Goal: Check status: Check status

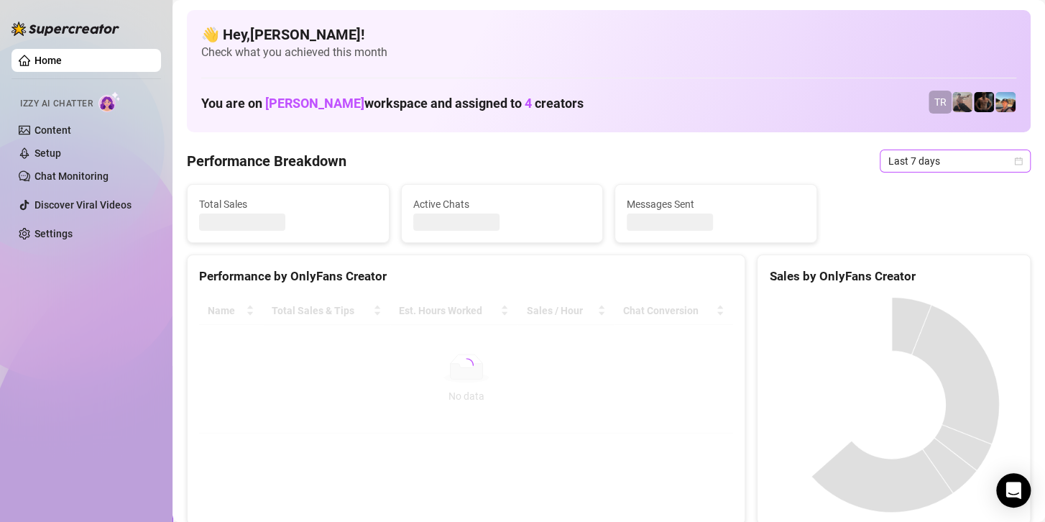
click at [972, 165] on span "Last 7 days" at bounding box center [955, 161] width 134 height 22
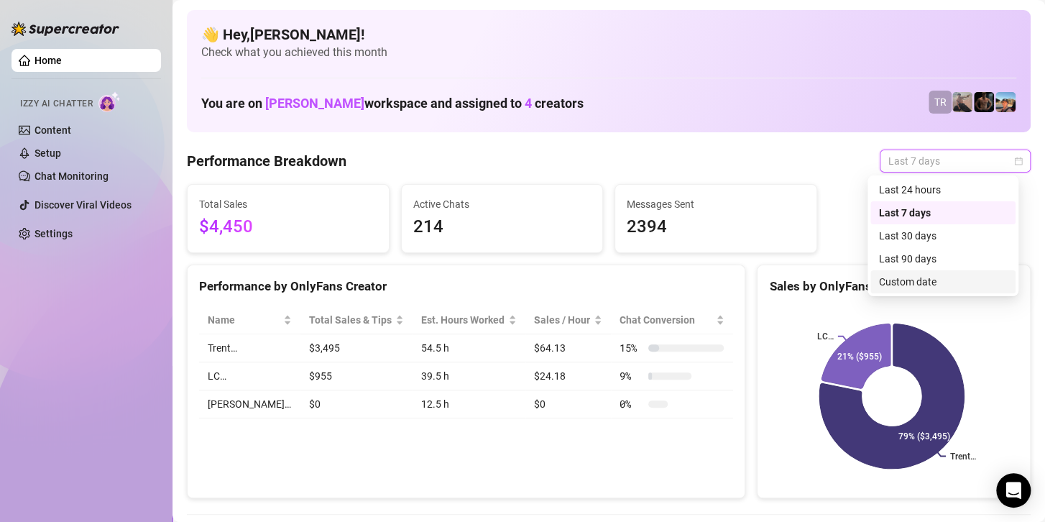
click at [893, 284] on div "Custom date" at bounding box center [943, 282] width 128 height 16
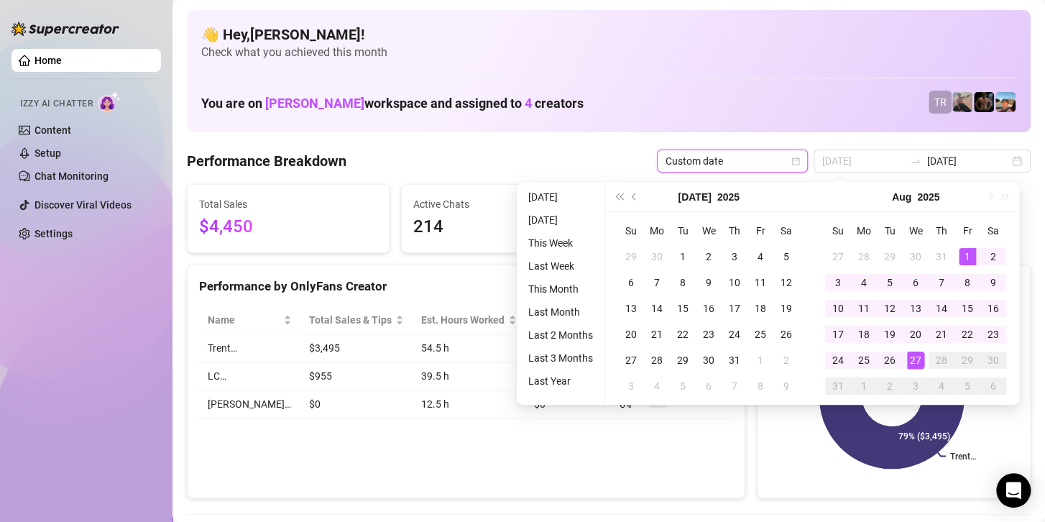
type input "[DATE]"
click at [964, 249] on div "1" at bounding box center [967, 256] width 17 height 17
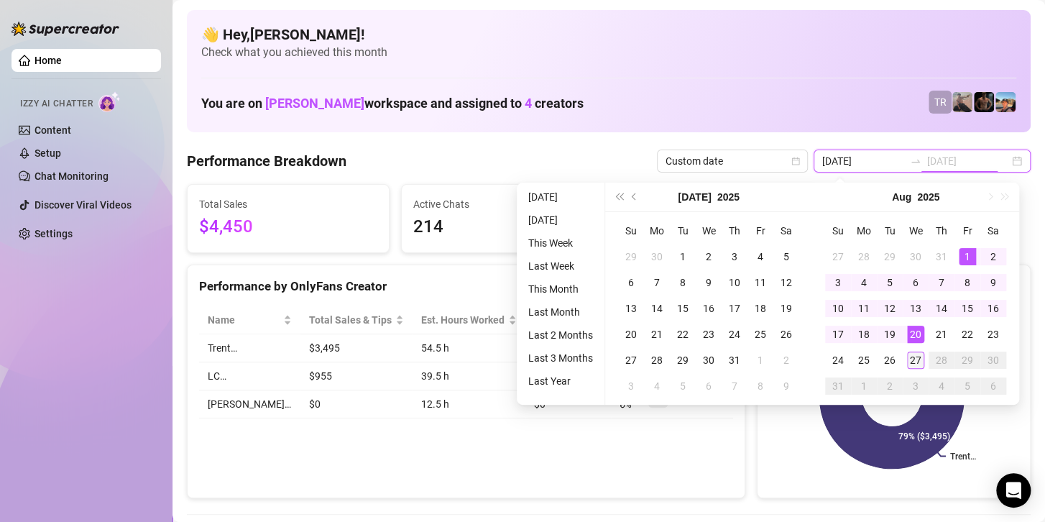
type input "[DATE]"
click at [911, 365] on div "27" at bounding box center [915, 359] width 17 height 17
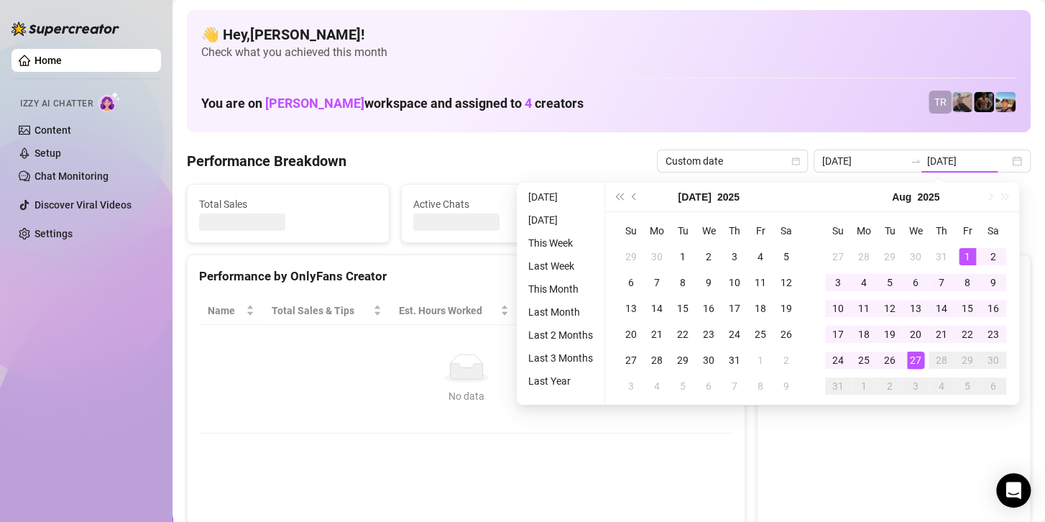
type input "[DATE]"
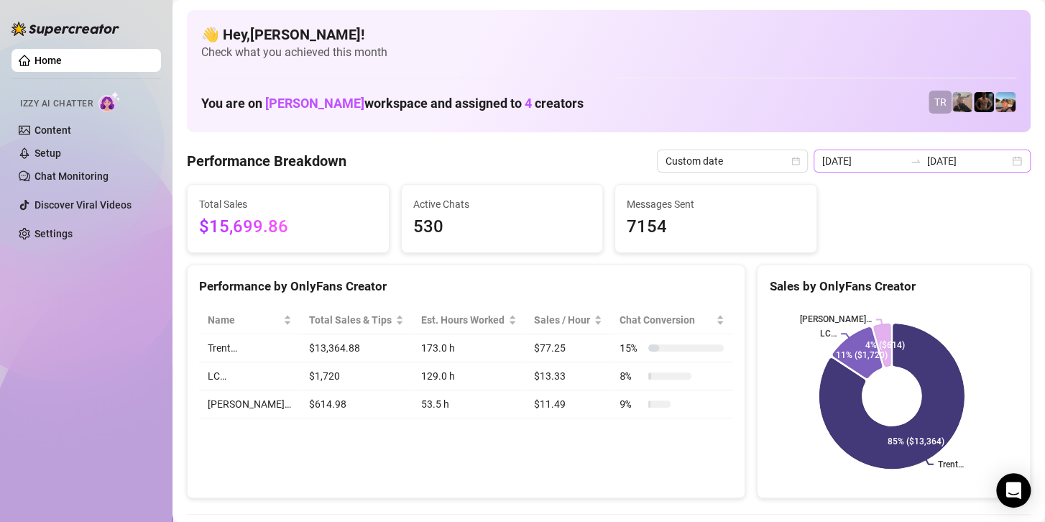
click at [975, 169] on div "[DATE] [DATE]" at bounding box center [922, 160] width 217 height 23
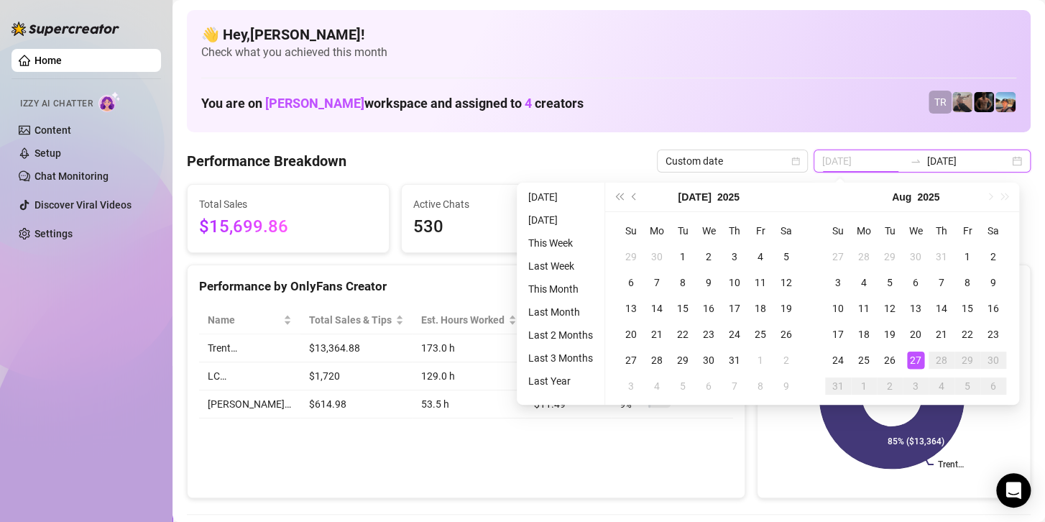
type input "[DATE]"
click at [914, 355] on div "27" at bounding box center [915, 359] width 17 height 17
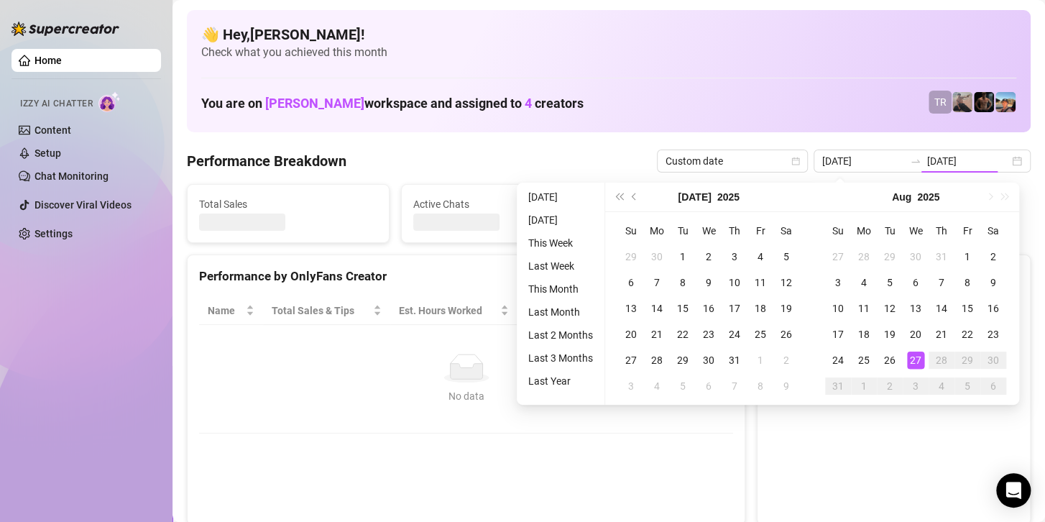
type input "[DATE]"
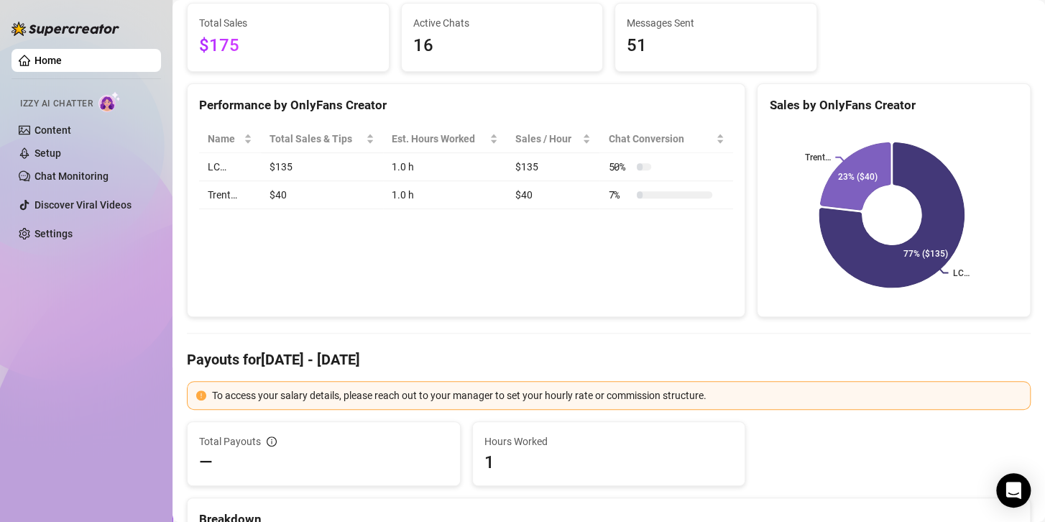
scroll to position [72, 0]
